Goal: Task Accomplishment & Management: Use online tool/utility

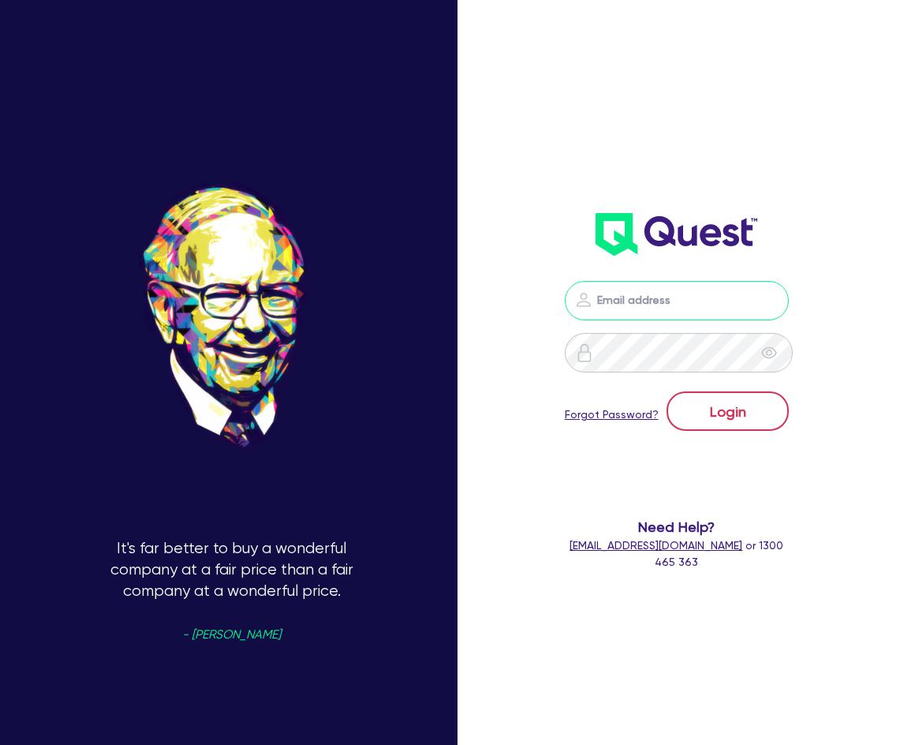
type input "[PERSON_NAME][EMAIL_ADDRESS][DOMAIN_NAME]"
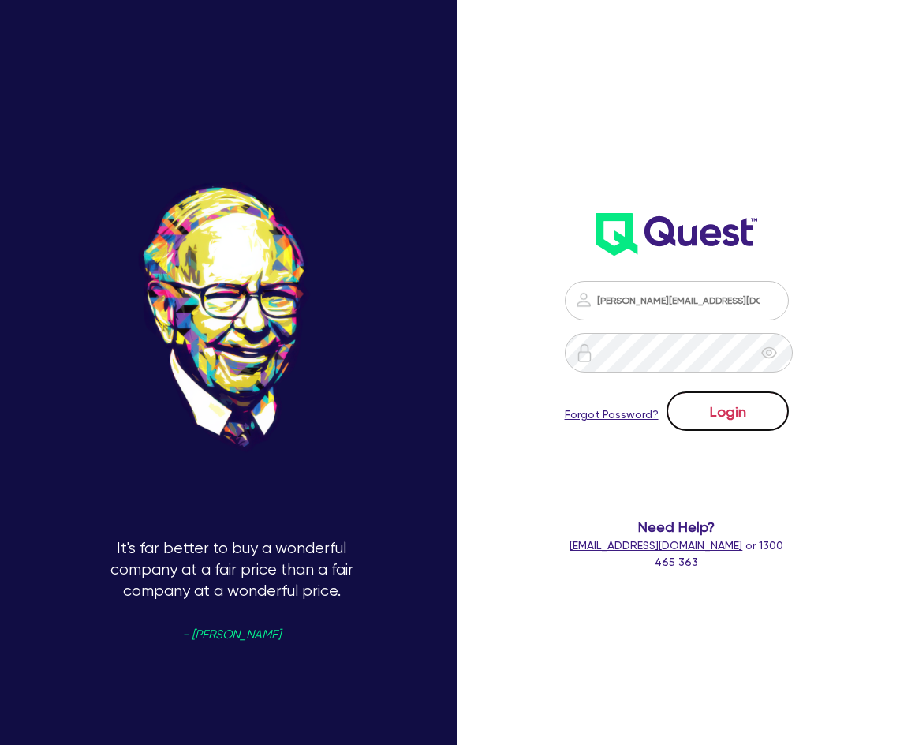
click at [728, 403] on button "Login" at bounding box center [728, 410] width 122 height 39
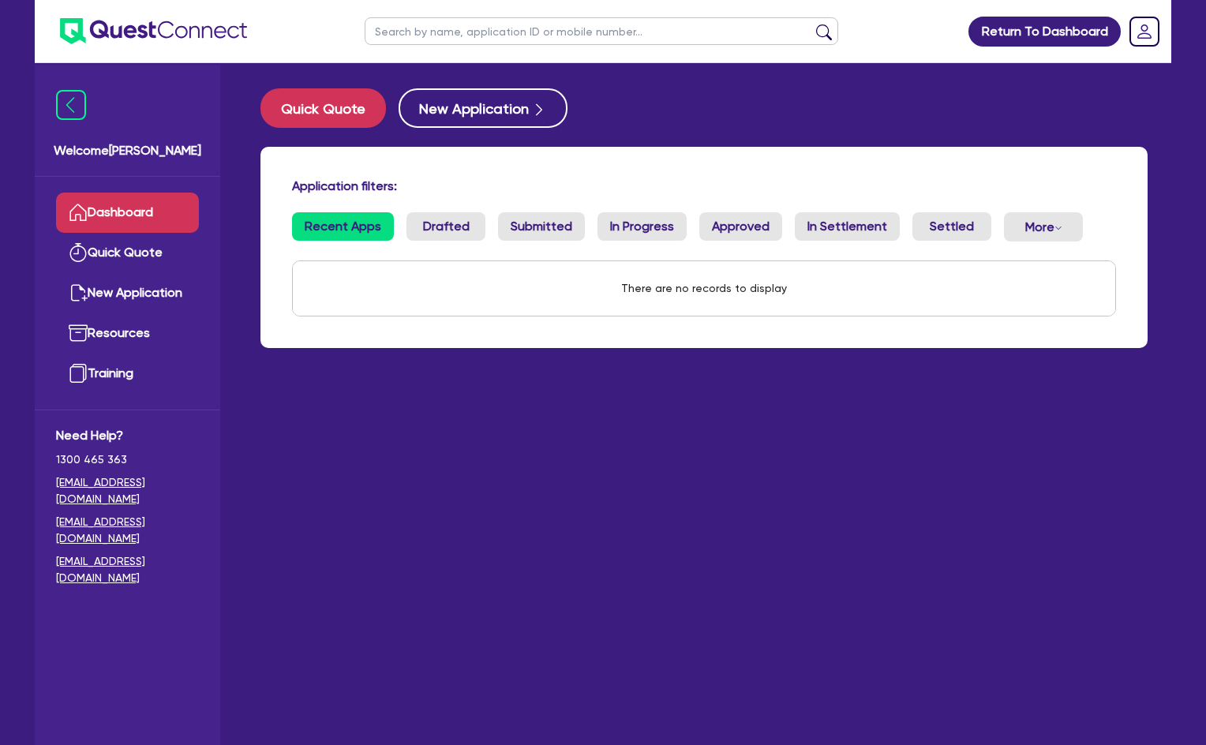
click at [622, 165] on div "Application filters: Recent Apps Drafted Submitted In Progress Approved In Sett…" at bounding box center [703, 247] width 887 height 201
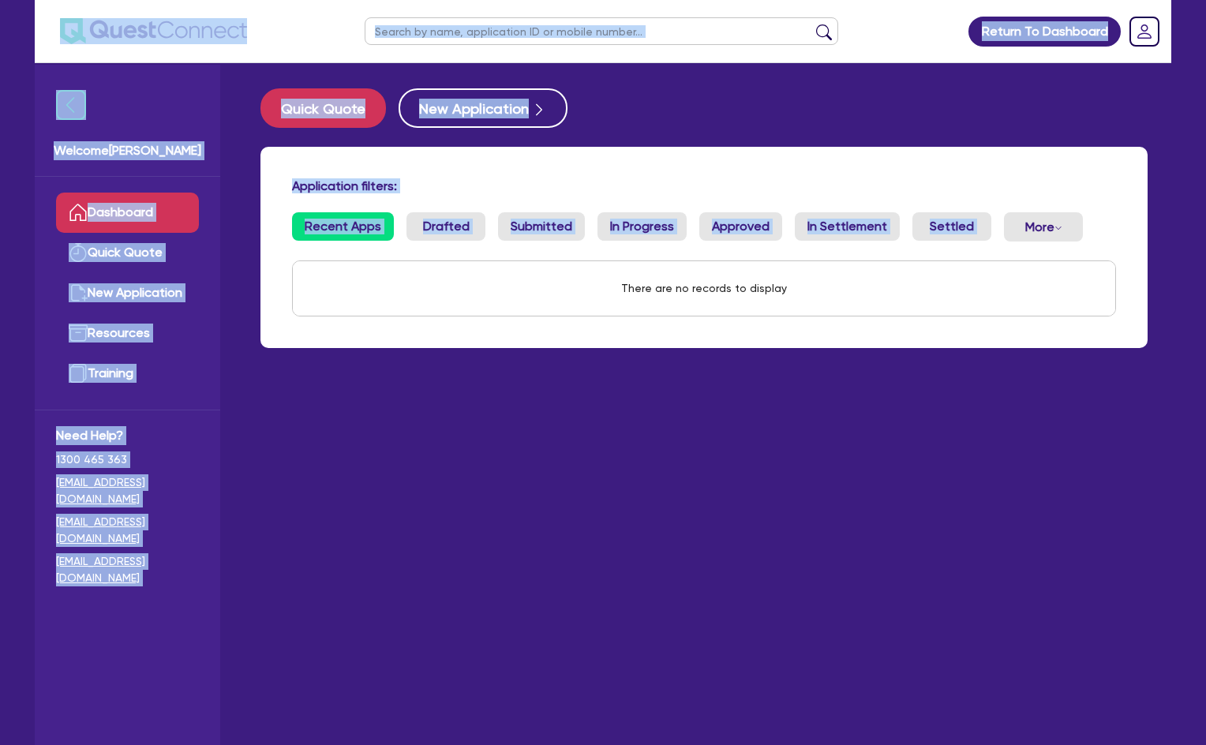
drag, startPoint x: 1098, startPoint y: 240, endPoint x: 76, endPoint y: 51, distance: 1039.1
click at [76, 51] on div "Return To Dashboard Edit Profile Logout Welcome [PERSON_NAME] Quick Quote New A…" at bounding box center [603, 404] width 1160 height 808
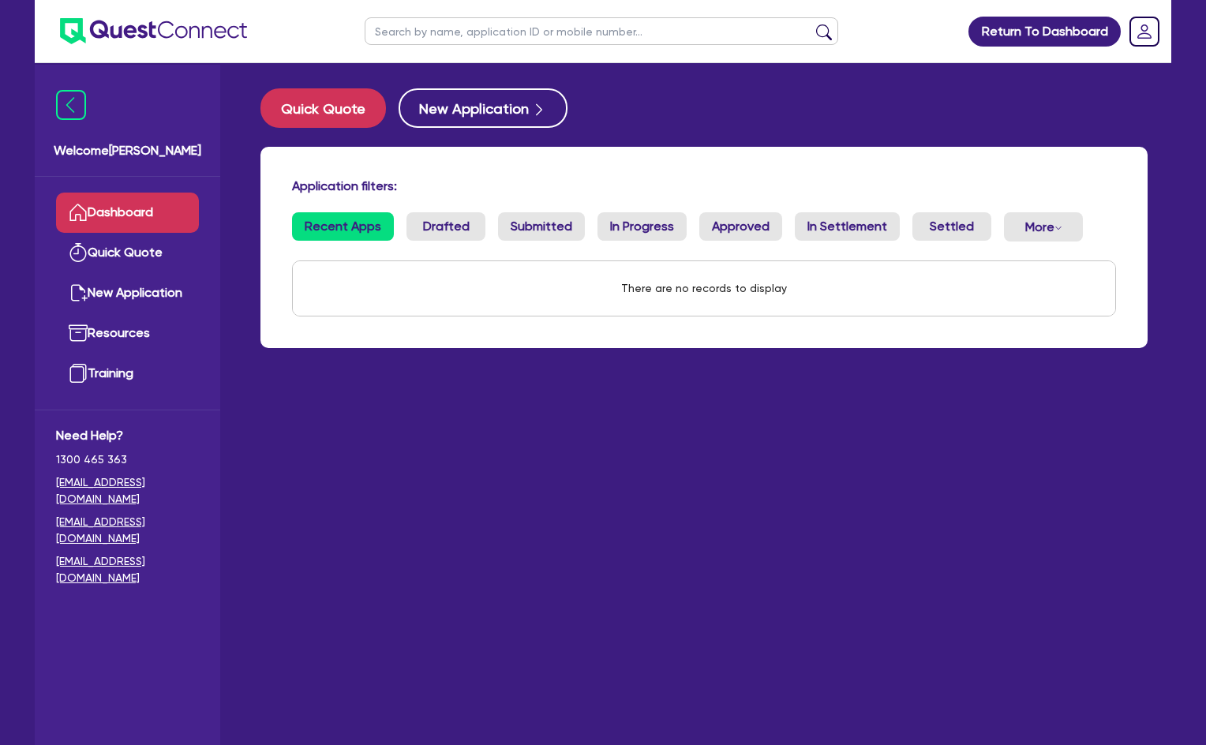
click at [915, 452] on main "Quick Quote New Application Application filters: Recent Apps Drafted Submitted …" at bounding box center [704, 415] width 934 height 705
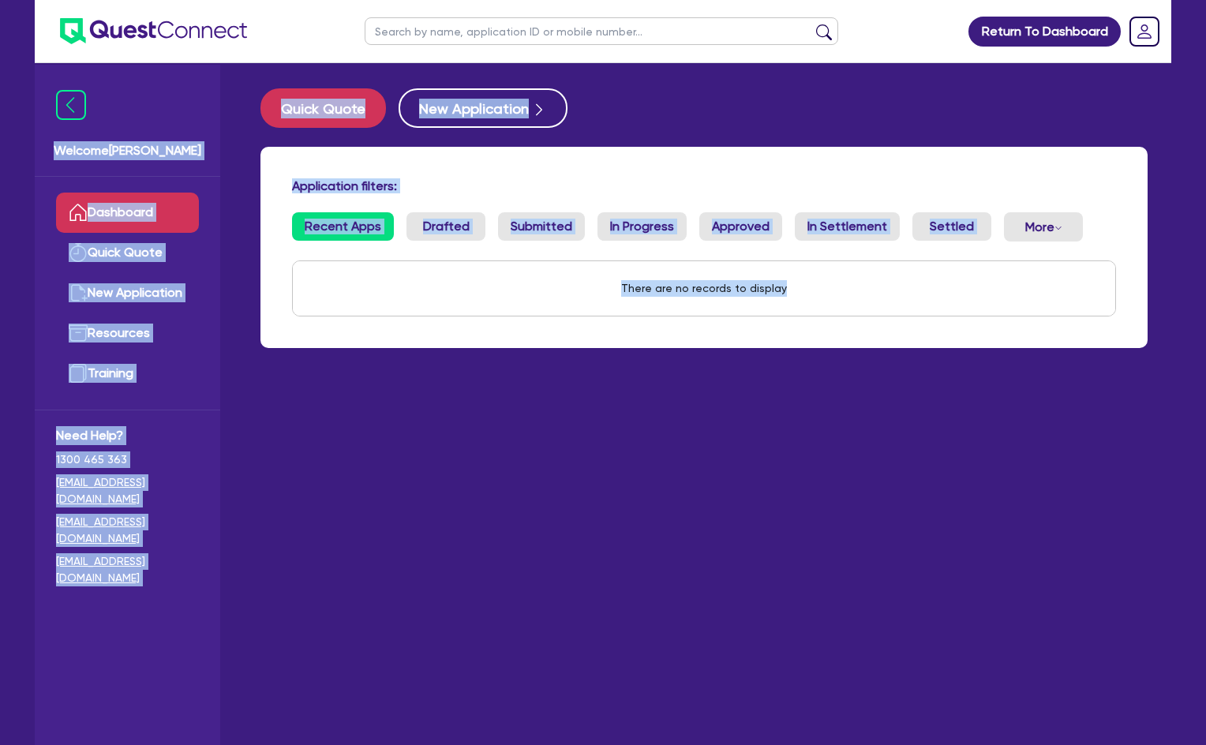
drag, startPoint x: 1073, startPoint y: 343, endPoint x: 49, endPoint y: 107, distance: 1051.2
click at [49, 107] on div "Welcome [PERSON_NAME] Quick Quote New Application Resources Training Need Help?…" at bounding box center [603, 404] width 1136 height 808
click at [478, 161] on div "Application filters: Recent Apps Drafted Submitted In Progress Approved In Sett…" at bounding box center [703, 247] width 887 height 201
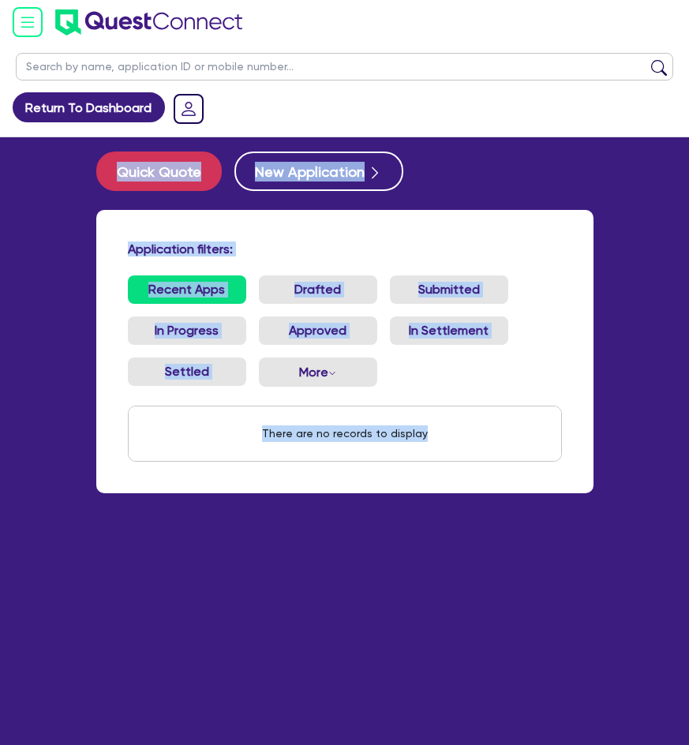
click at [555, 225] on div "Application filters: Recent Apps Drafted Submitted In Progress Approved In Sett…" at bounding box center [344, 351] width 497 height 283
